Goal: Task Accomplishment & Management: Use online tool/utility

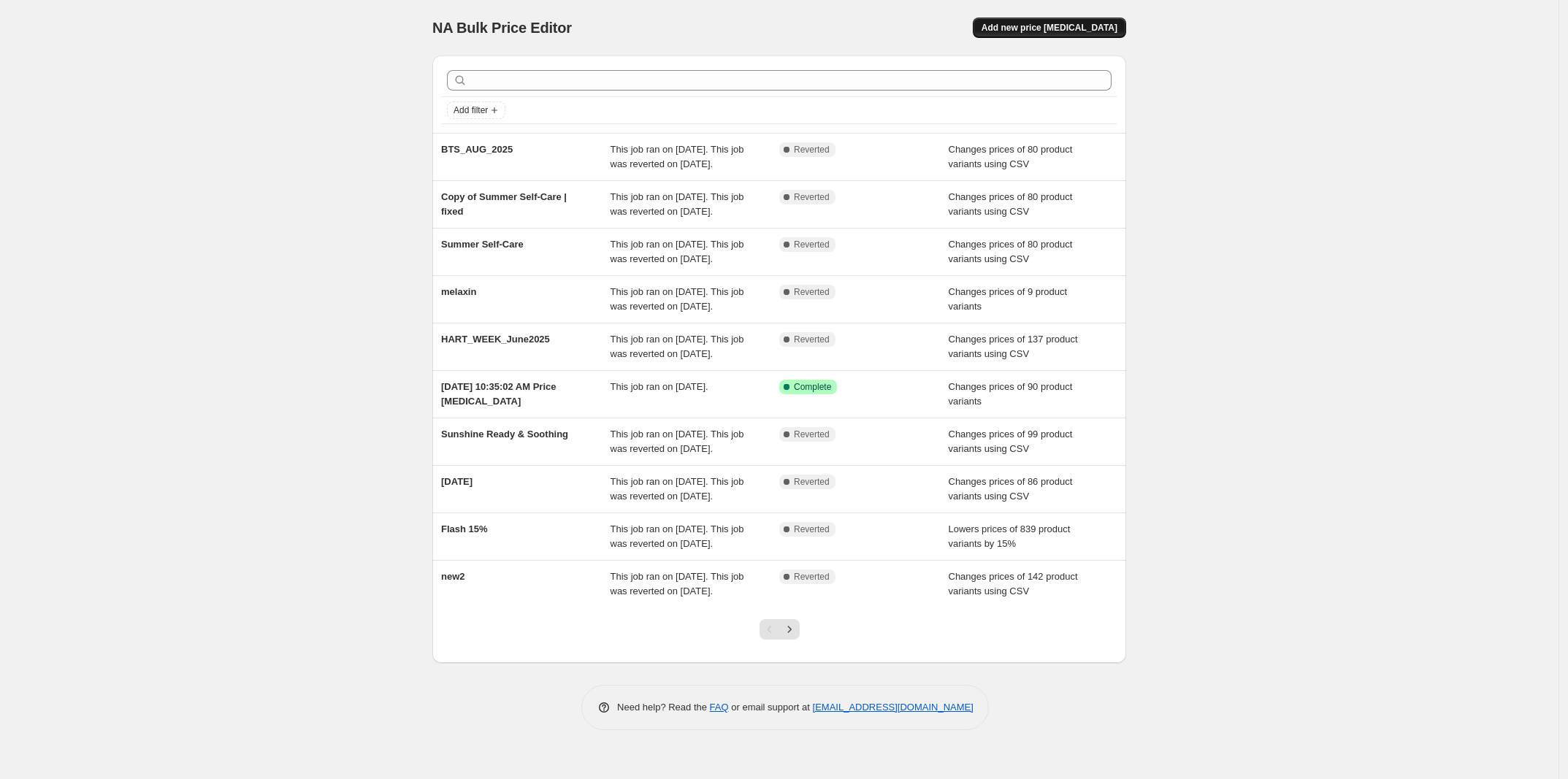
click at [1078, 36] on button "Add new price [MEDICAL_DATA]" at bounding box center [1049, 28] width 154 height 21
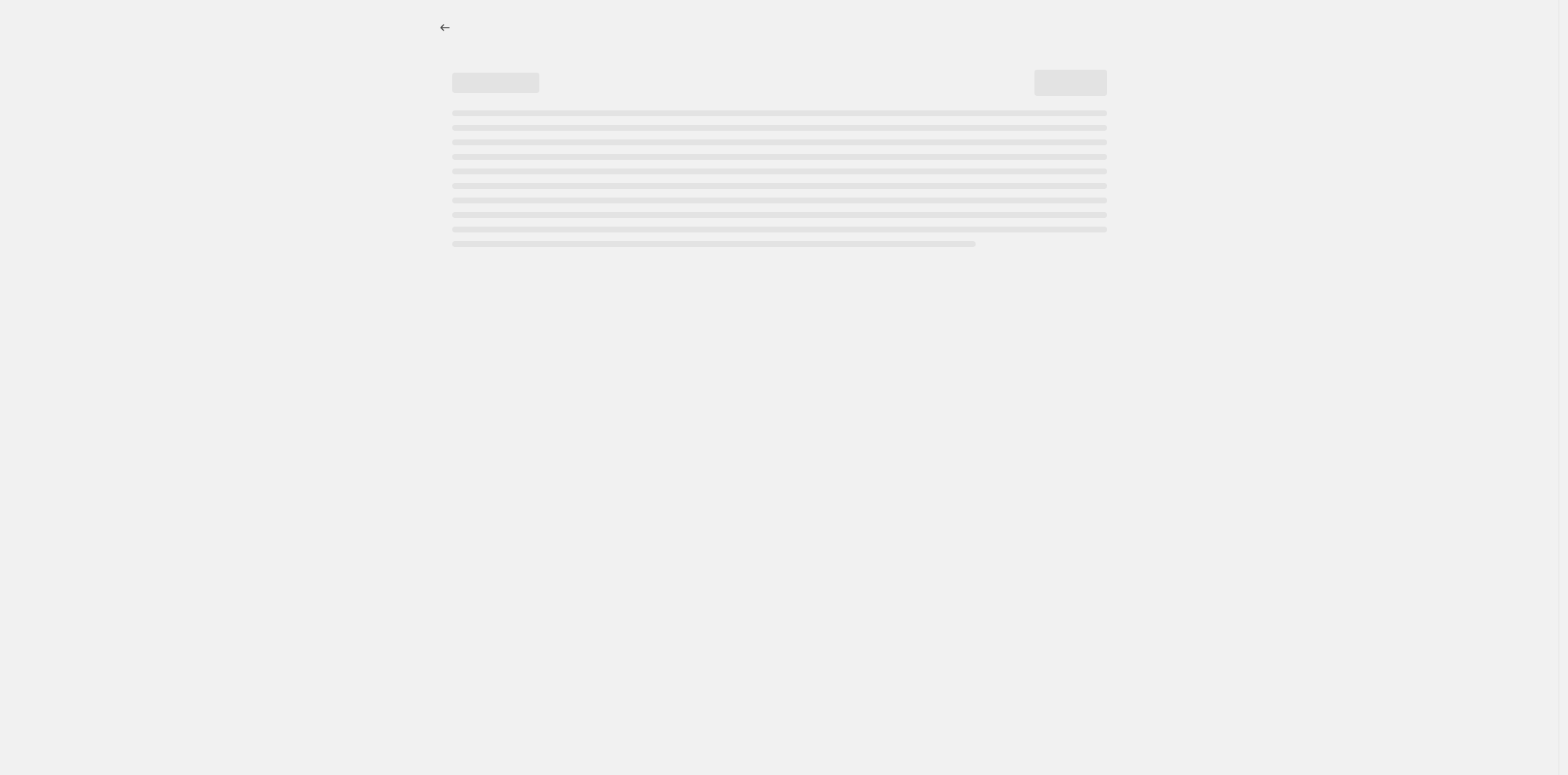
select select "percentage"
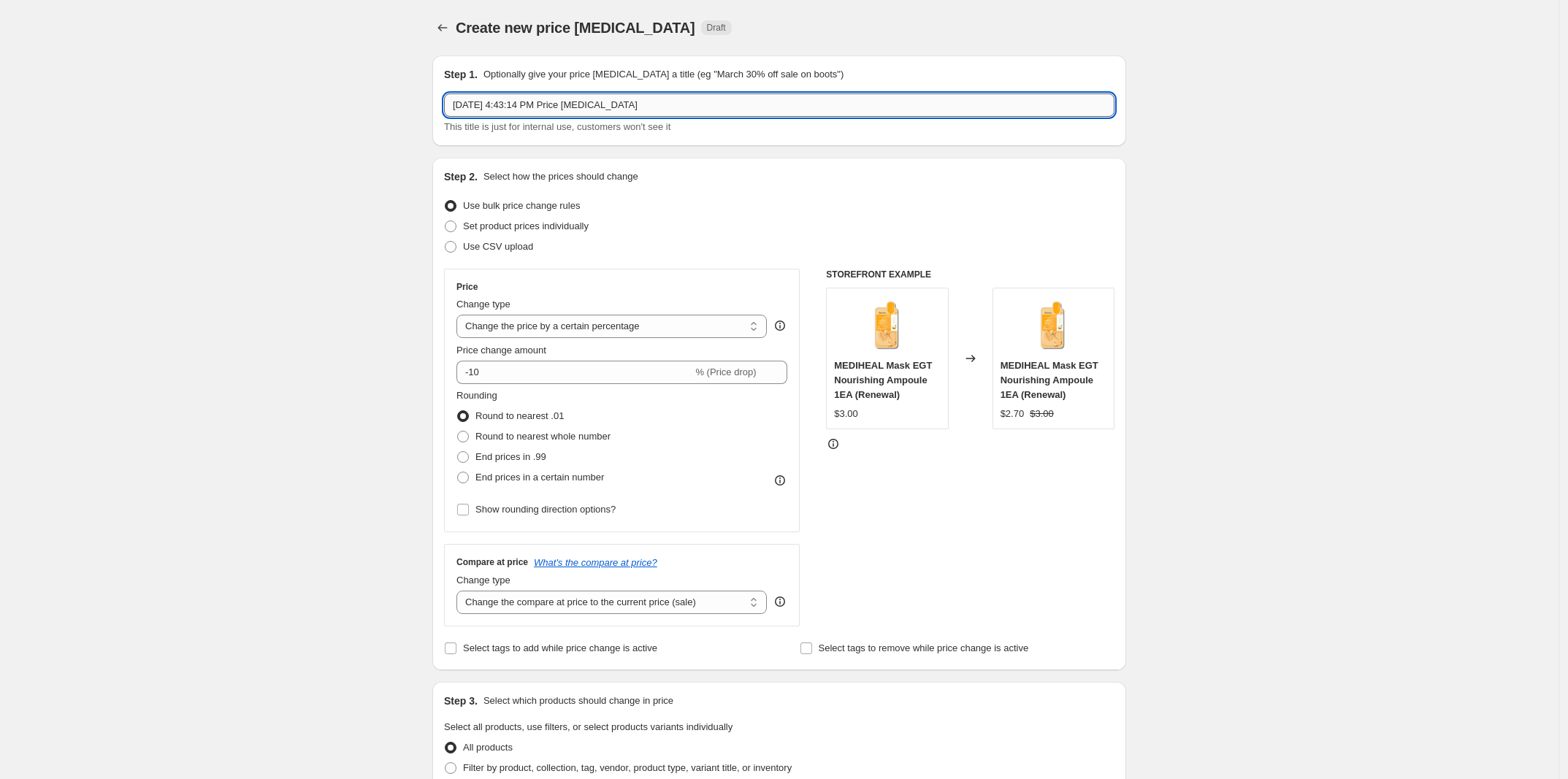
click at [618, 116] on input "Sep 22, 2025, 4:43:14 PM Price change job" at bounding box center [779, 105] width 670 height 23
type input "ㅠ"
type input "h art"
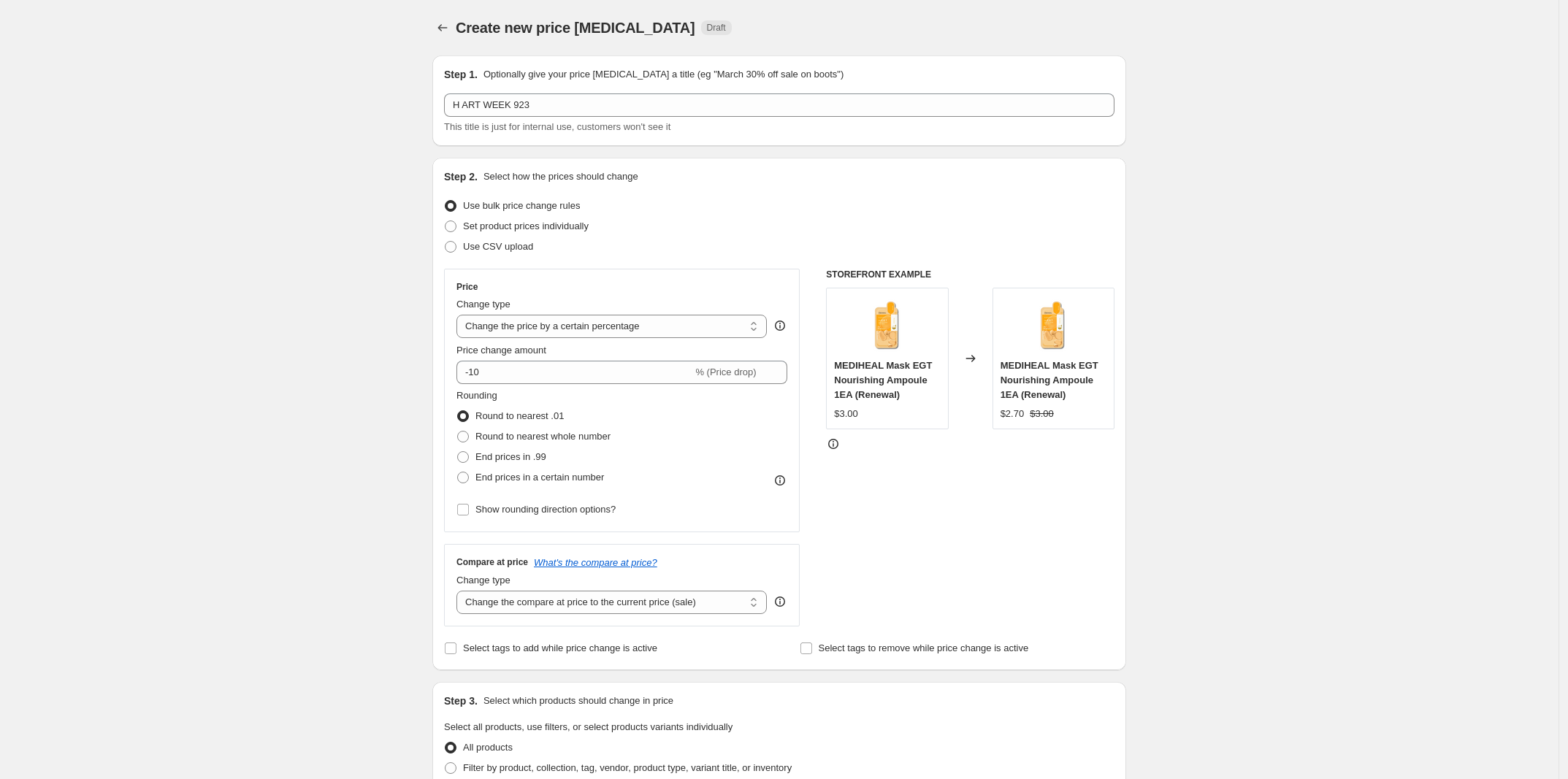
click at [389, 128] on div "Create new price change job. This page is ready Create new price change job Dra…" at bounding box center [779, 735] width 1558 height 1469
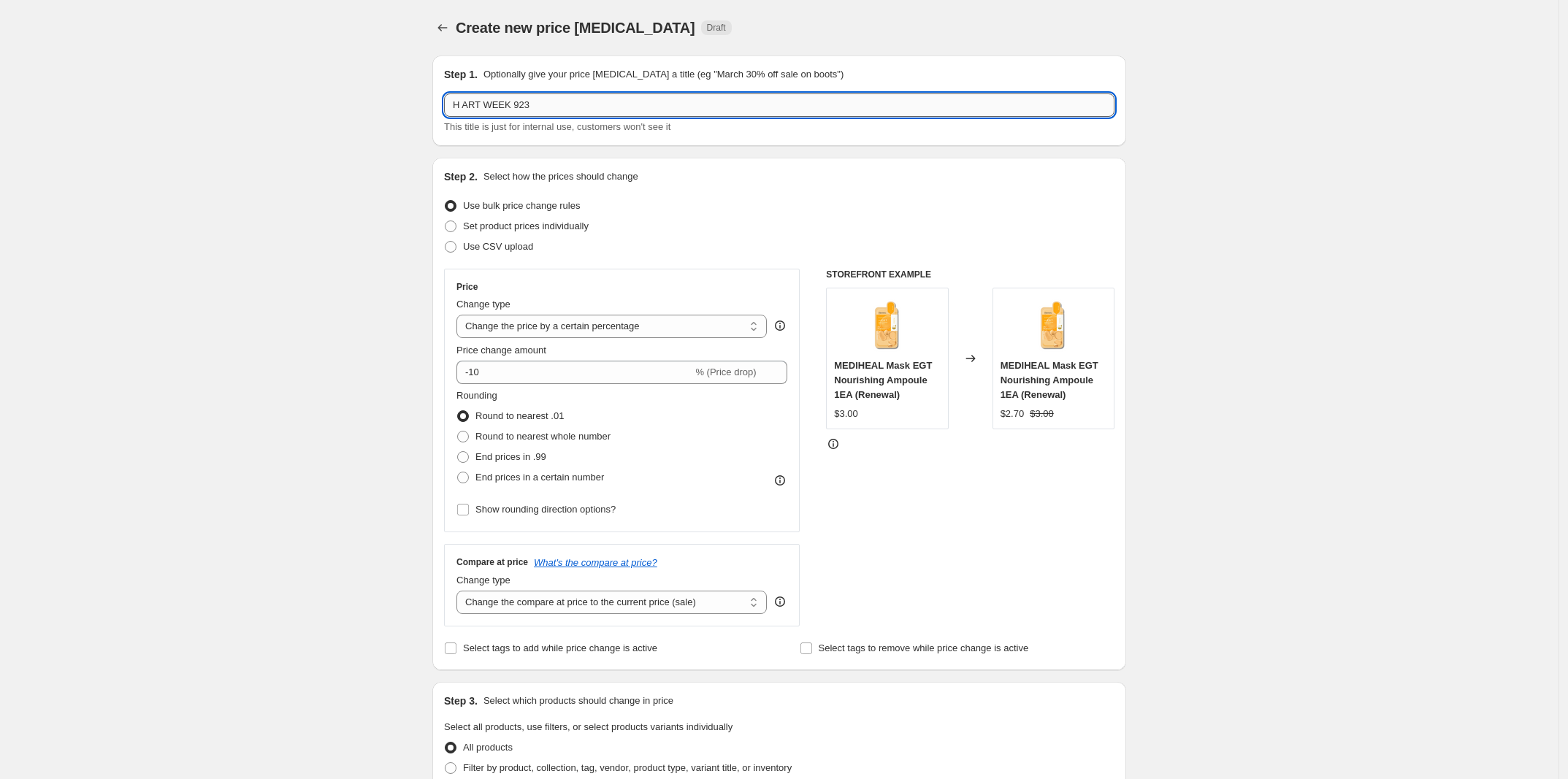
click at [563, 102] on input "H ART WEEK 923" at bounding box center [779, 105] width 670 height 23
type input "H ART WEEK 92325"
click at [374, 179] on div "Create new price change job. This page is ready Create new price change job Dra…" at bounding box center [779, 735] width 1558 height 1469
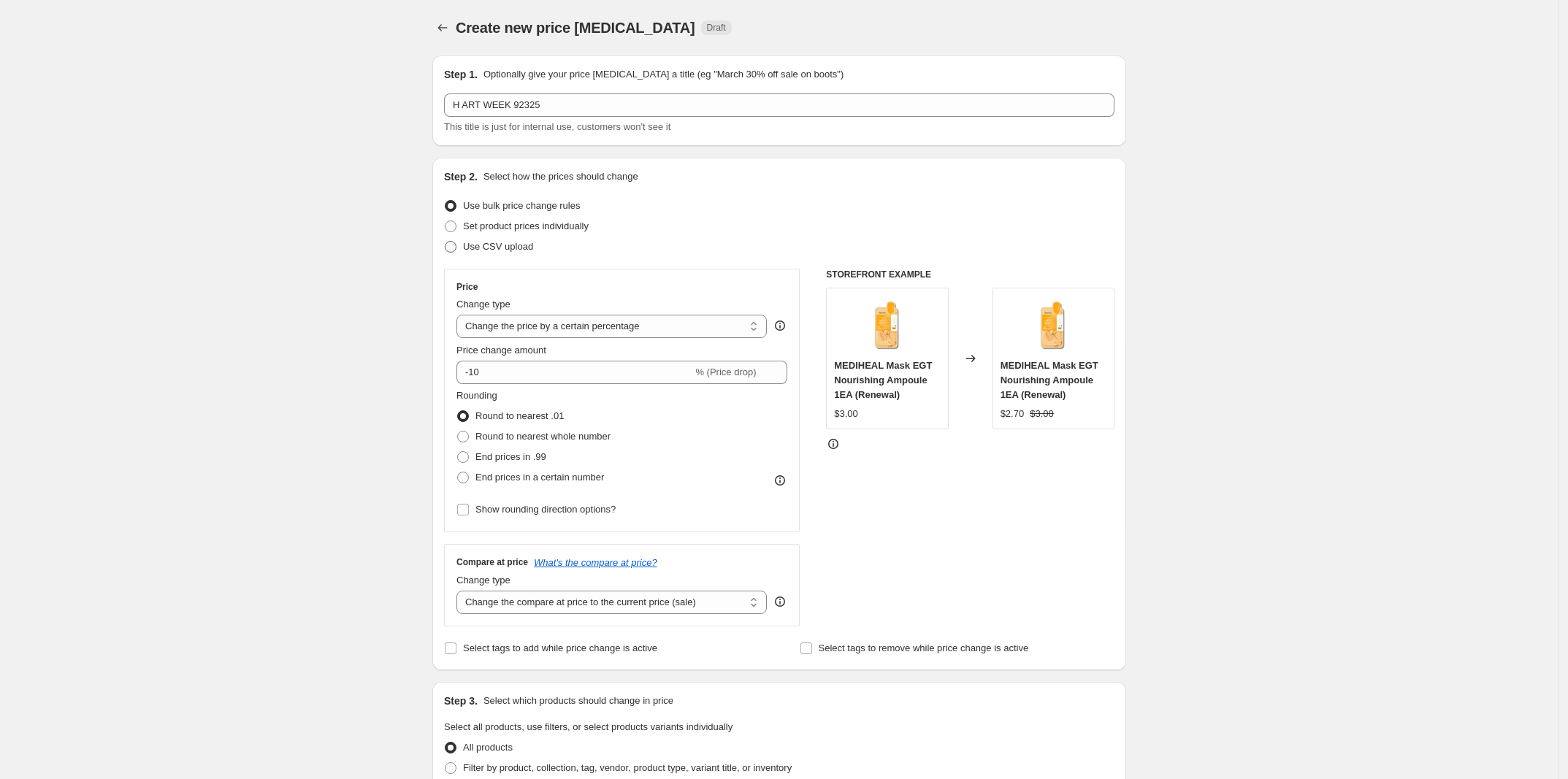
click at [512, 247] on span "Use CSV upload" at bounding box center [497, 247] width 70 height 11
click at [445, 241] on input "Use CSV upload" at bounding box center [445, 241] width 1 height 1
radio input "true"
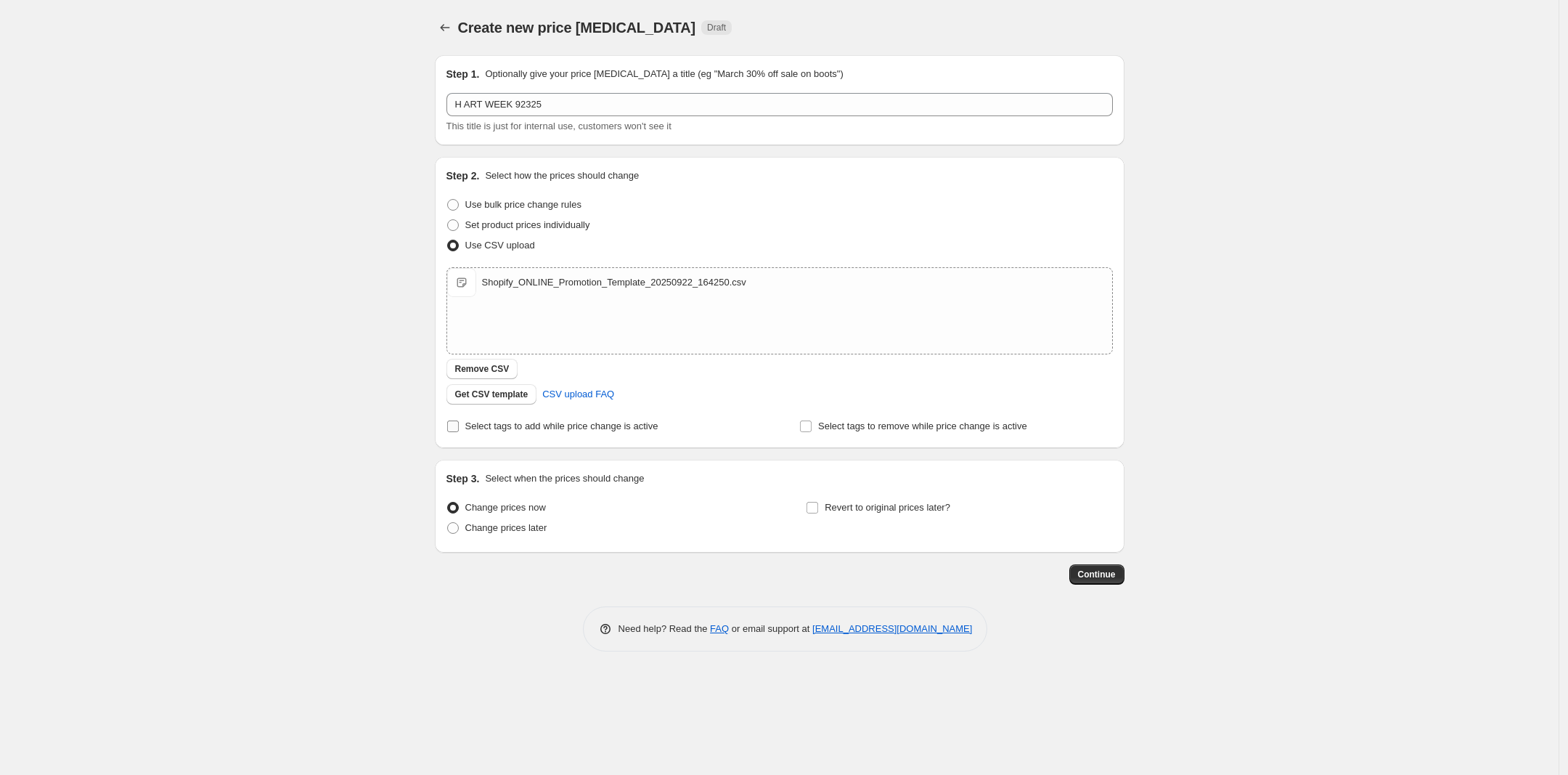
click at [579, 421] on span "Select tags to add while price change is active" at bounding box center [562, 426] width 193 height 11
click at [458, 421] on input "Select tags to add while price change is active" at bounding box center [452, 426] width 11 height 11
checkbox input "true"
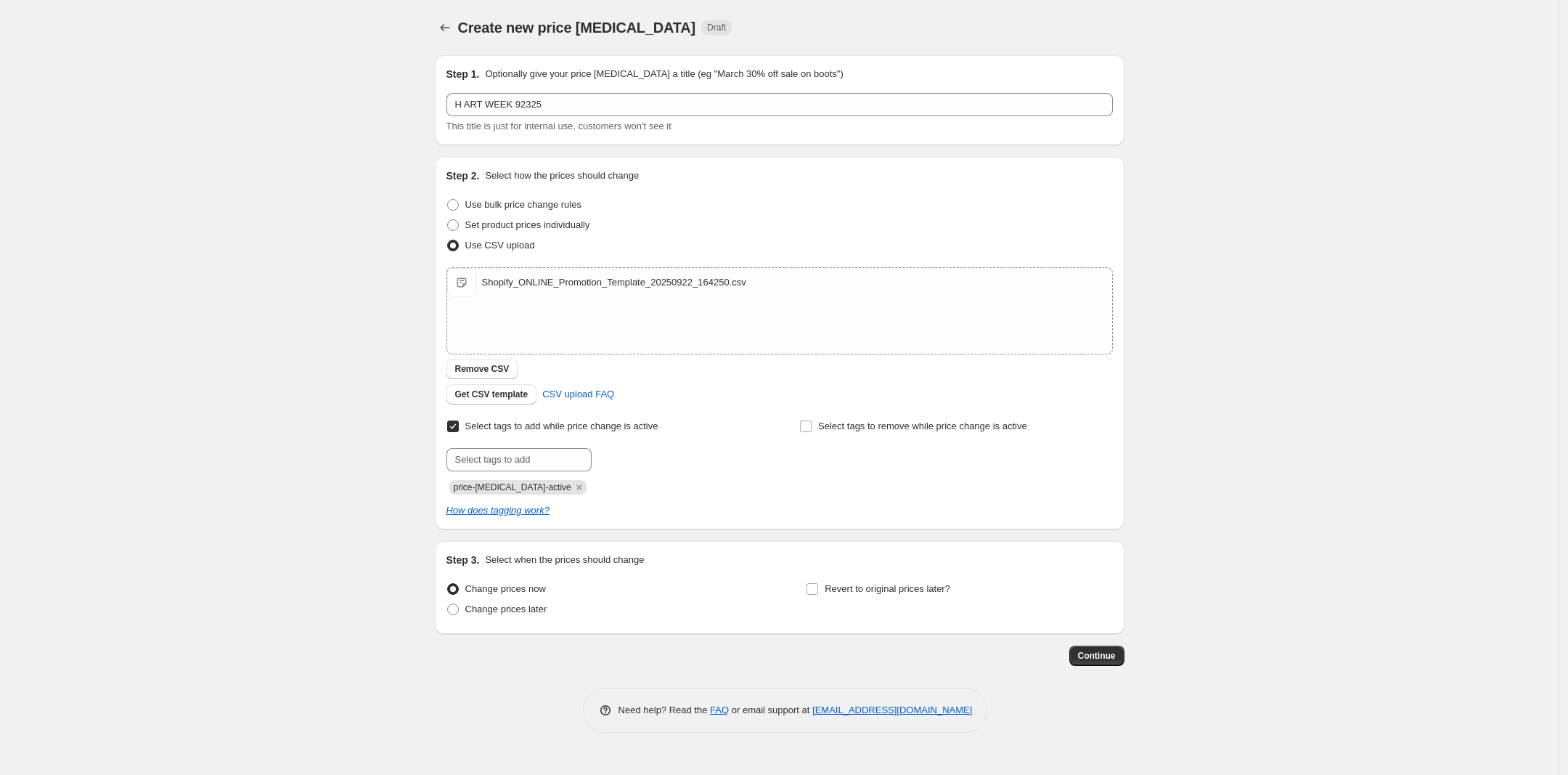
click at [525, 484] on span "price-change-job-active" at bounding box center [513, 487] width 117 height 10
copy span "price-change-job-active"
click at [524, 614] on span "Change prices later" at bounding box center [506, 609] width 82 height 11
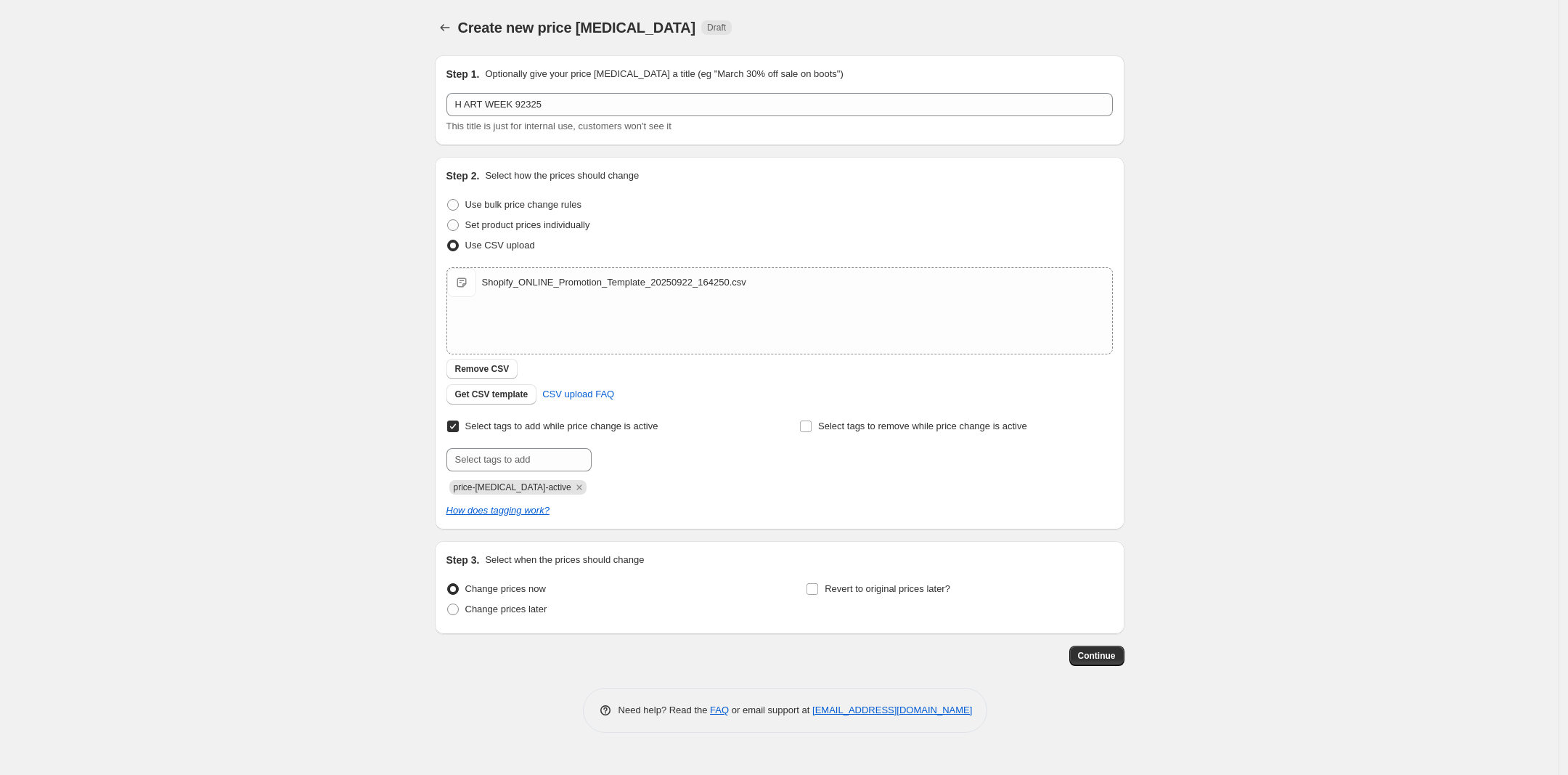
click at [829, 570] on div "Step 3. Select when the prices should change Change prices now Change prices la…" at bounding box center [780, 588] width 667 height 70
click at [857, 576] on div "Step 3. Select when the prices should change Change prices now Change prices la…" at bounding box center [780, 588] width 667 height 70
click at [847, 583] on span "Revert to original prices later?" at bounding box center [887, 588] width 125 height 11
click at [819, 583] on input "Revert to original prices later?" at bounding box center [812, 588] width 11 height 11
checkbox input "true"
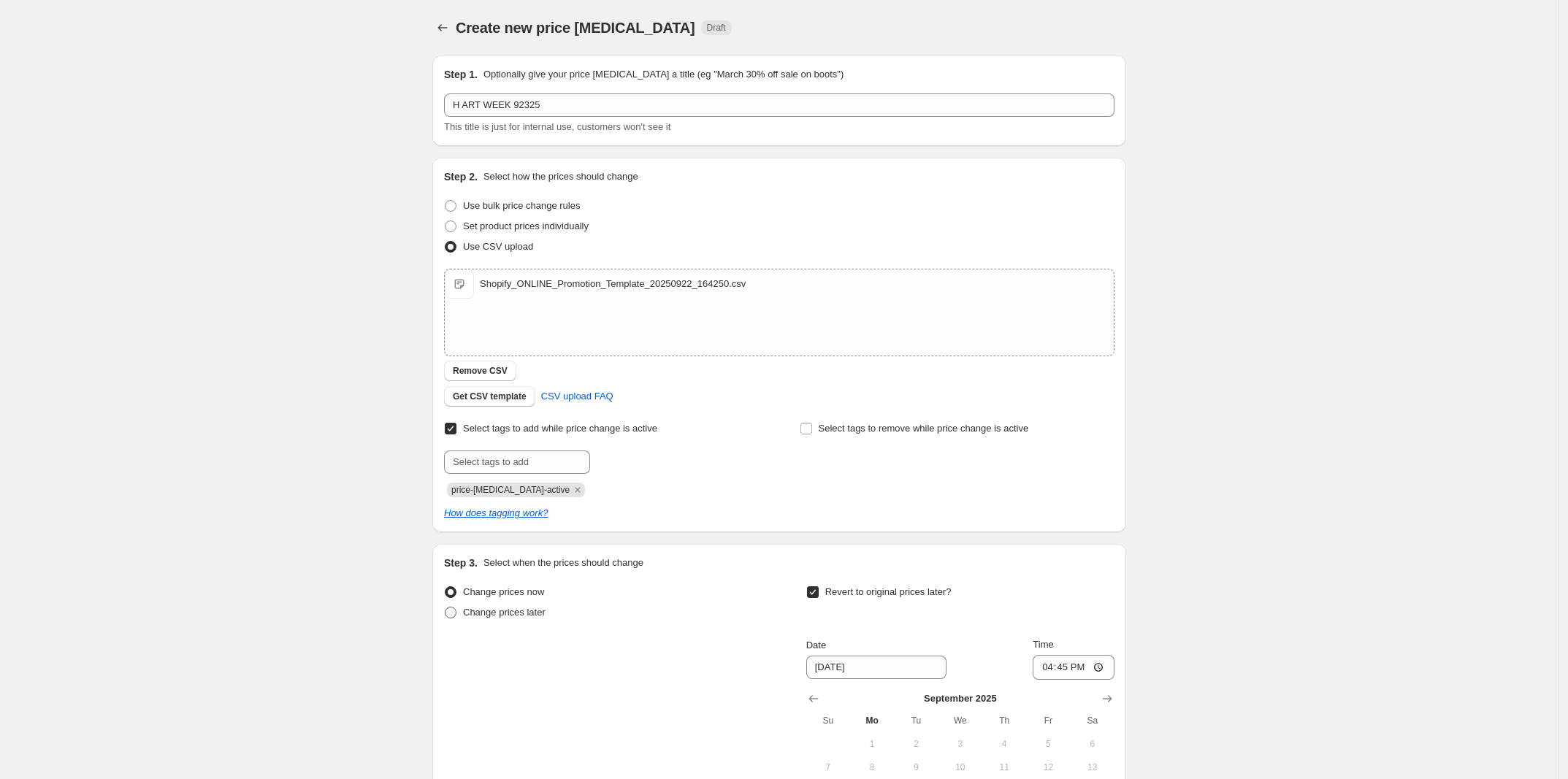
click at [519, 613] on span "Change prices later" at bounding box center [504, 612] width 82 height 11
click at [445, 608] on input "Change prices later" at bounding box center [445, 607] width 1 height 1
radio input "true"
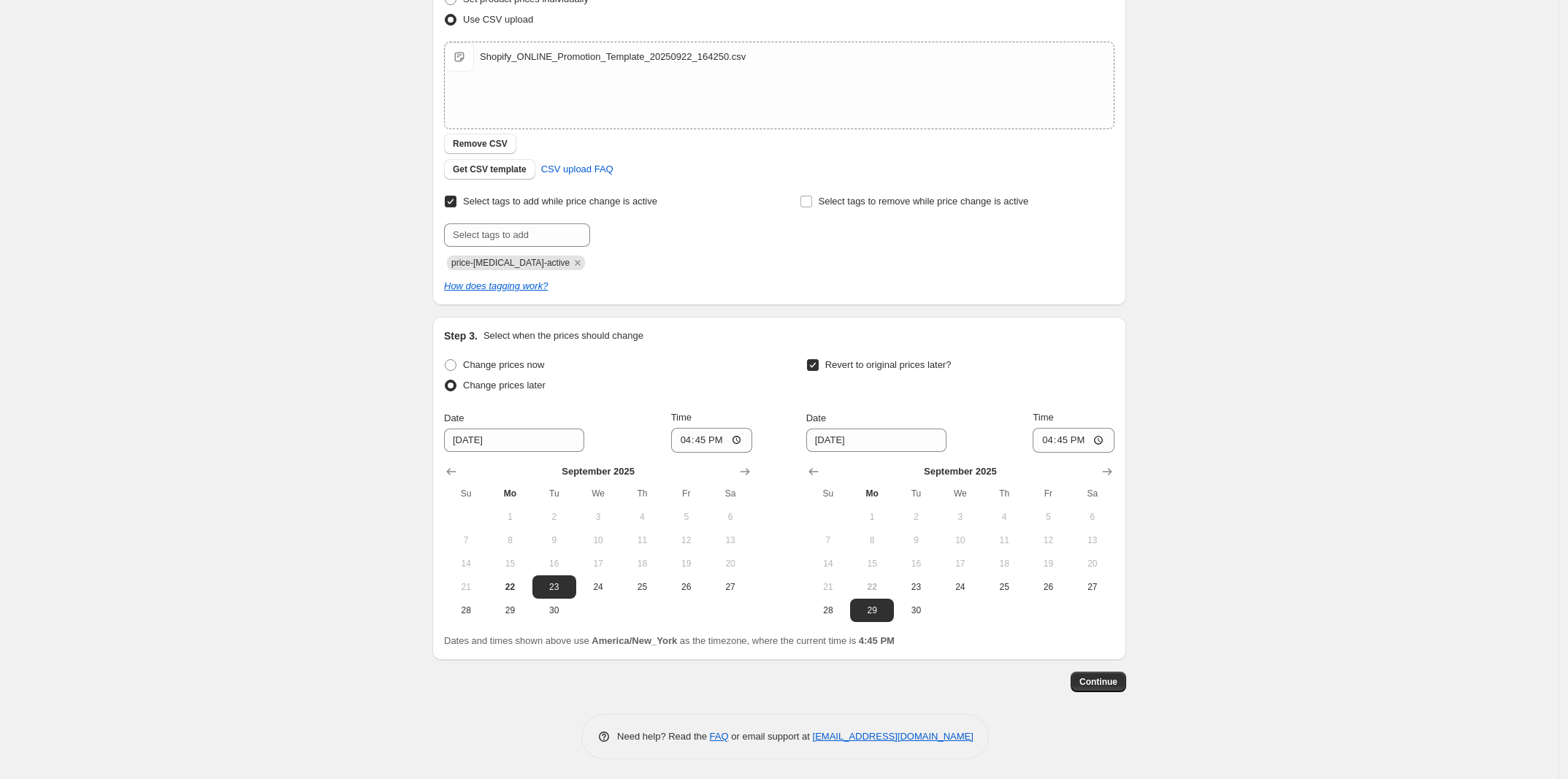
scroll to position [228, 0]
click at [691, 437] on input "16:45" at bounding box center [712, 439] width 82 height 25
type input "00:00"
click at [760, 409] on div "Change prices now Change prices later Date 9/23/2025 Time 00:00 September 2025 …" at bounding box center [779, 487] width 670 height 267
click at [1050, 442] on input "16:45" at bounding box center [1073, 439] width 82 height 25
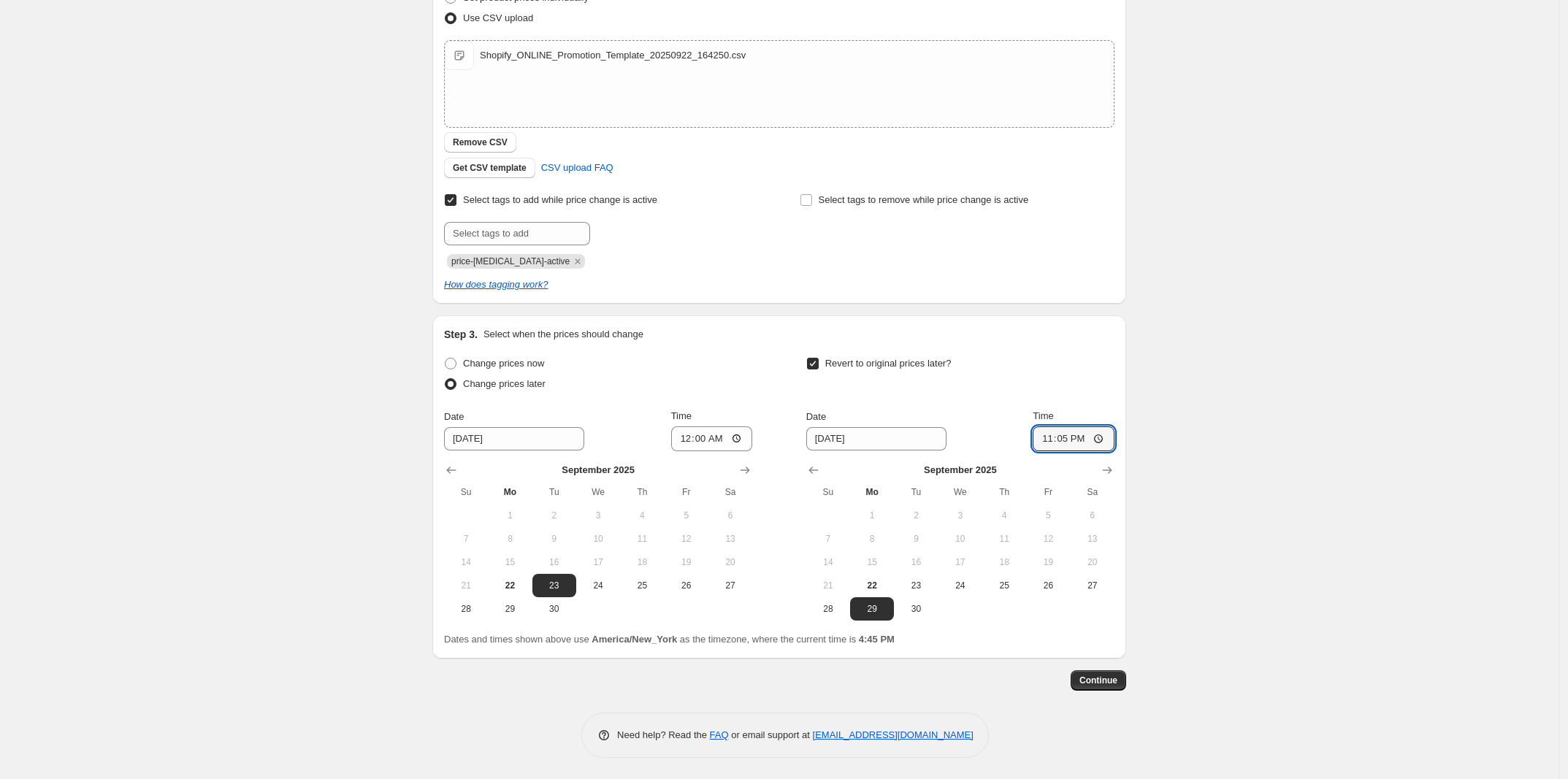
type input "23:59"
click at [1195, 466] on div "Create new price change job. This page is ready Create new price change job Dra…" at bounding box center [779, 275] width 1558 height 1008
click at [1117, 682] on span "Continue" at bounding box center [1098, 680] width 38 height 11
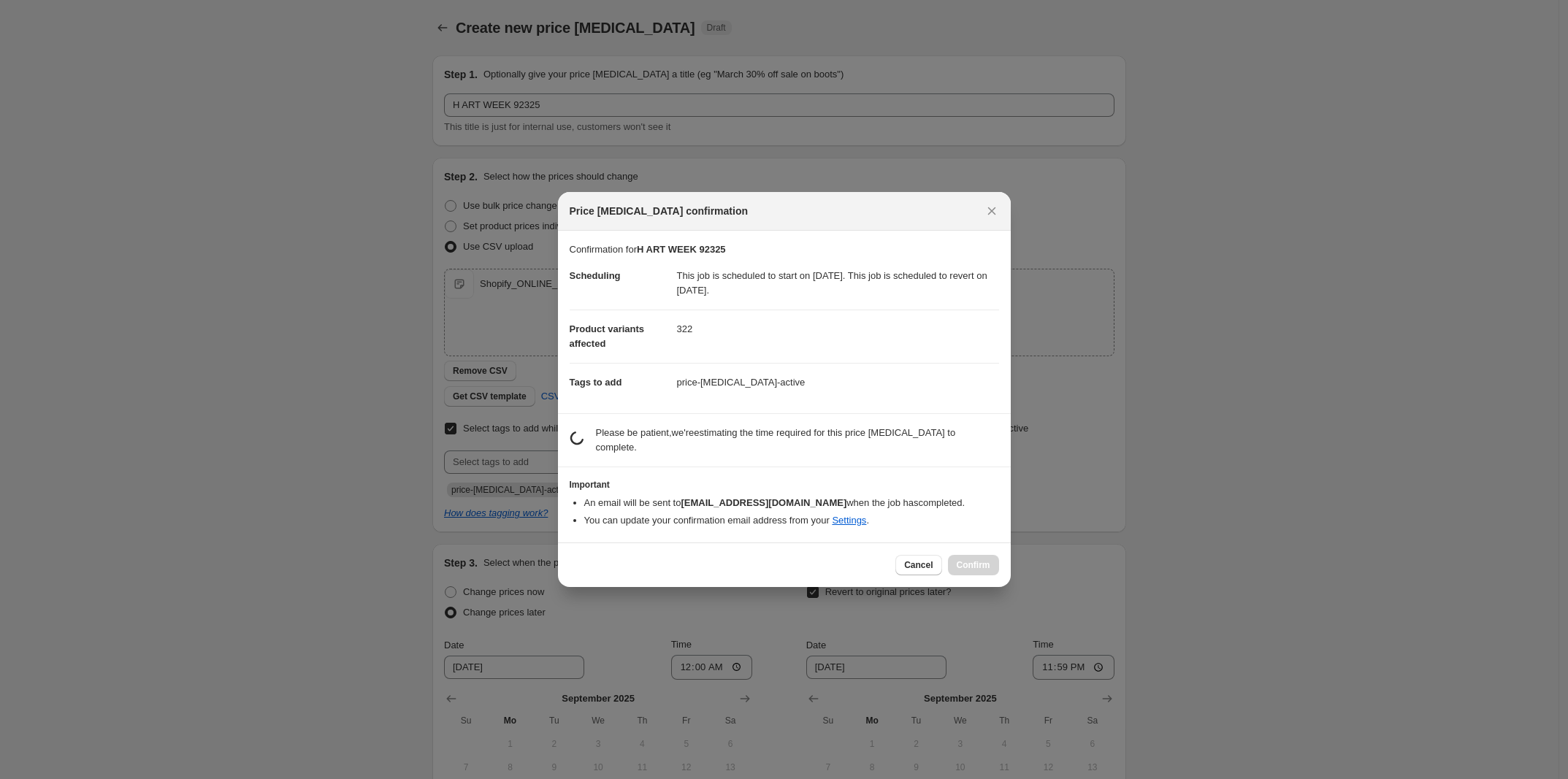
scroll to position [0, 0]
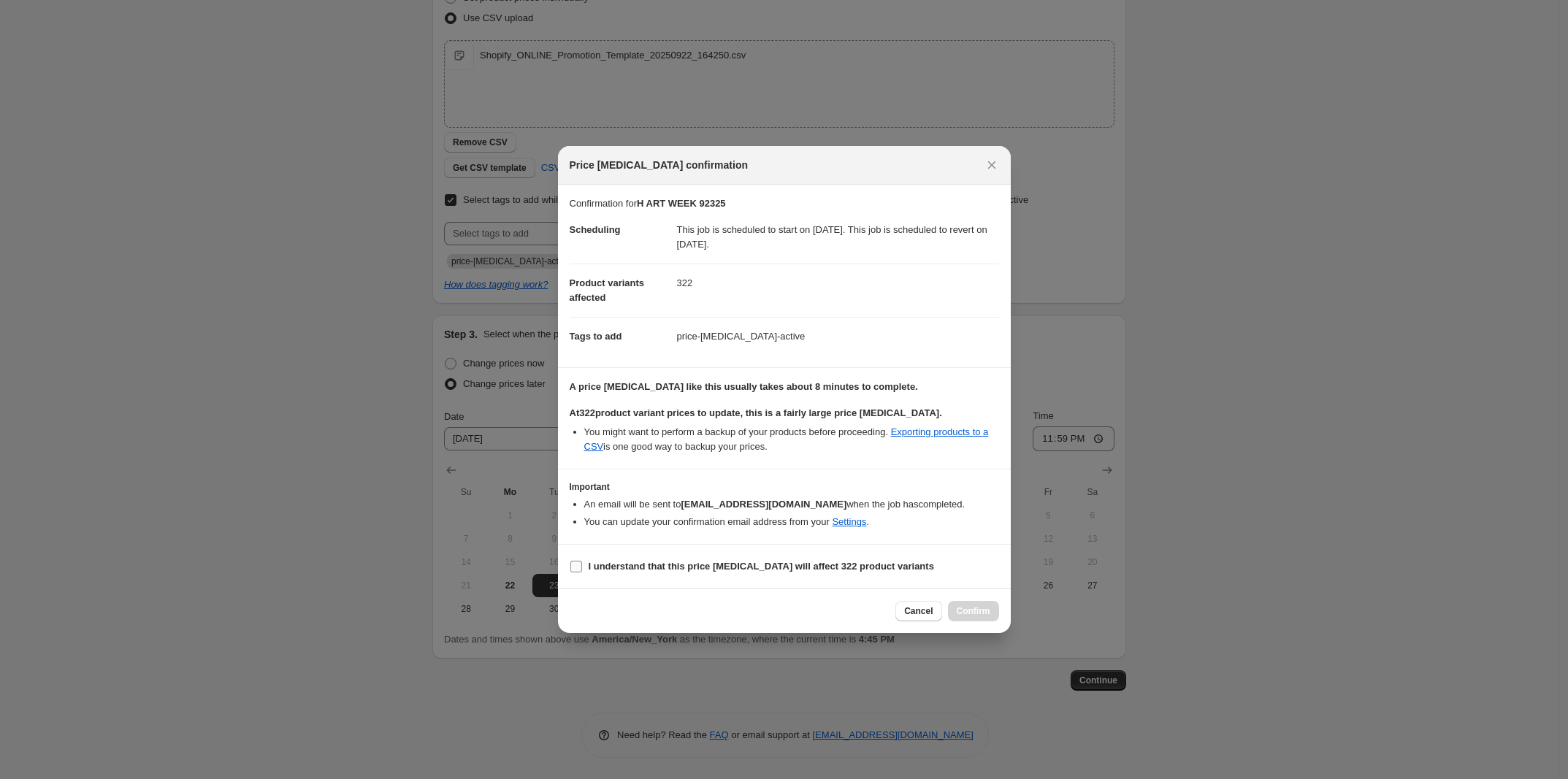
click at [833, 577] on label "I understand that this price change job will affect 322 product variants" at bounding box center [752, 567] width 365 height 21
click at [582, 572] on input "I understand that this price change job will affect 322 product variants" at bounding box center [576, 566] width 11 height 11
checkbox input "true"
click at [980, 617] on button "Confirm" at bounding box center [973, 611] width 51 height 21
